Goal: Entertainment & Leisure: Consume media (video, audio)

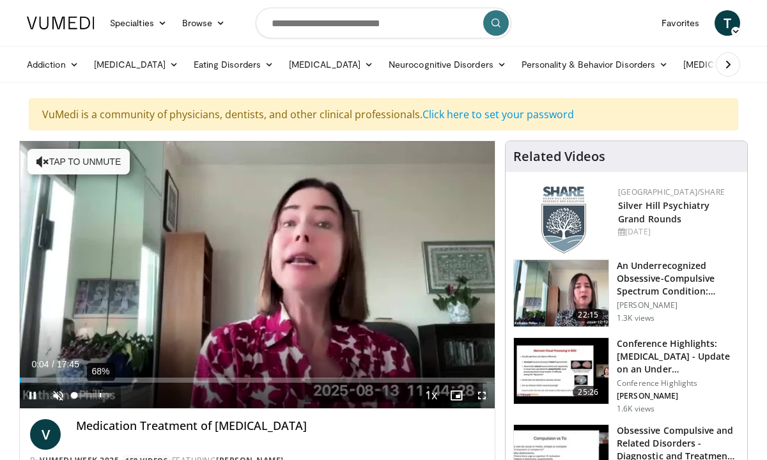
click at [99, 393] on div "68%" at bounding box center [92, 395] width 36 height 4
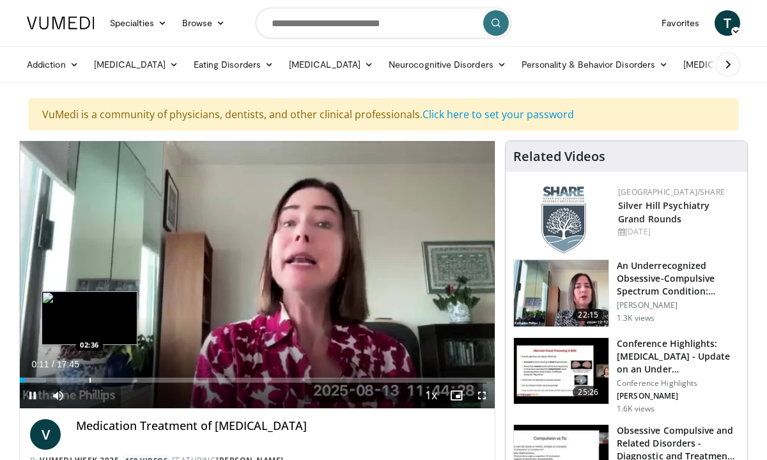
click at [89, 379] on div "Progress Bar" at bounding box center [89, 380] width 1 height 5
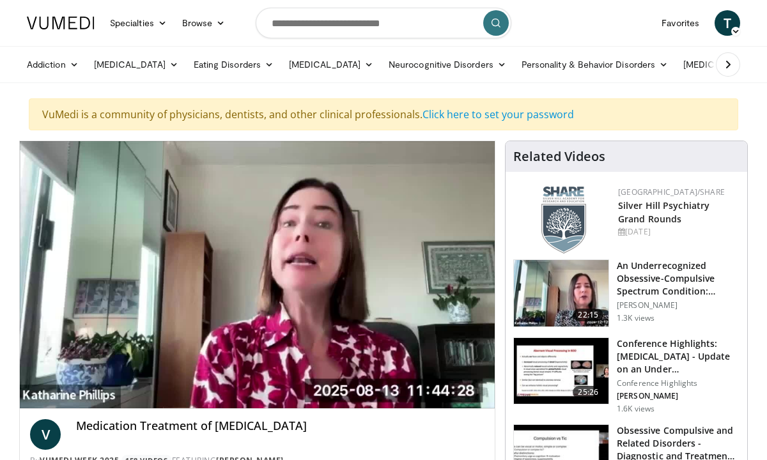
click at [110, 380] on div "10 seconds Tap to unmute" at bounding box center [257, 274] width 475 height 267
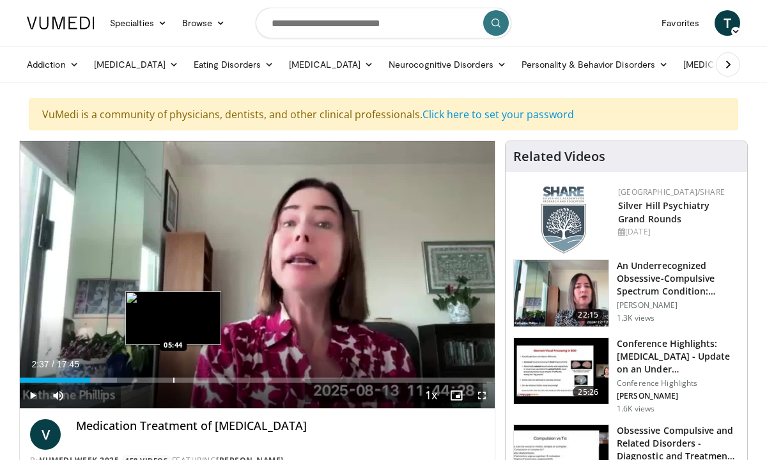
click at [173, 379] on div "Progress Bar" at bounding box center [173, 380] width 1 height 5
